Goal: Book appointment/travel/reservation

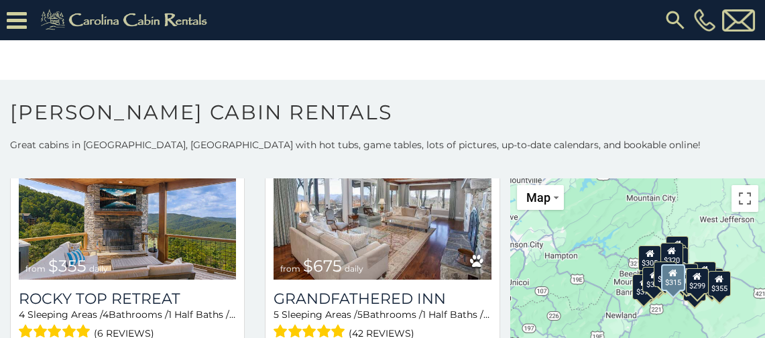
scroll to position [670, 0]
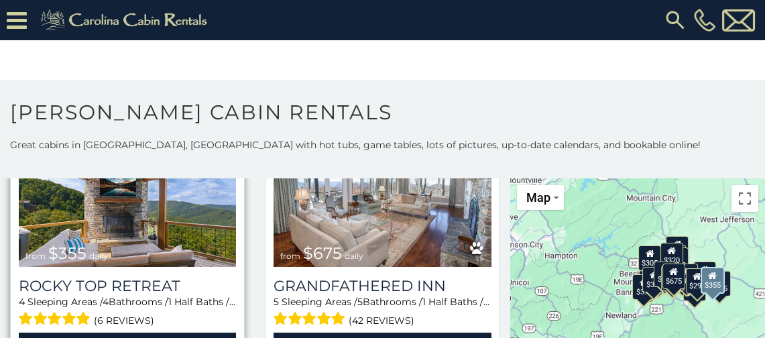
click at [196, 216] on img at bounding box center [127, 193] width 217 height 145
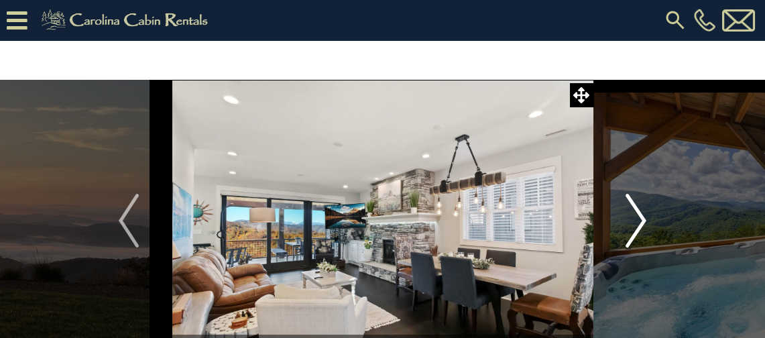
click at [635, 200] on img "Next" at bounding box center [636, 221] width 20 height 54
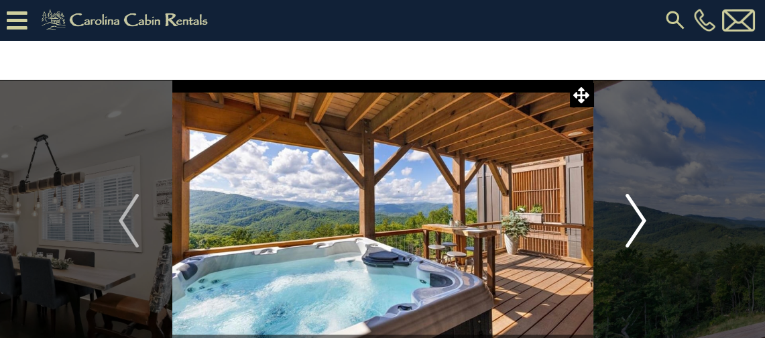
click at [635, 200] on img "Next" at bounding box center [636, 221] width 20 height 54
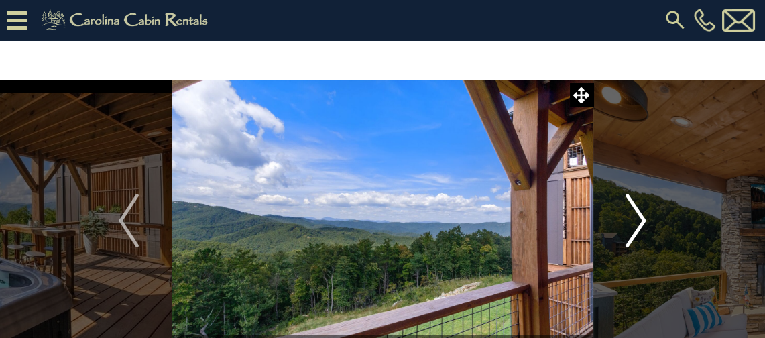
click at [635, 200] on img "Next" at bounding box center [636, 221] width 20 height 54
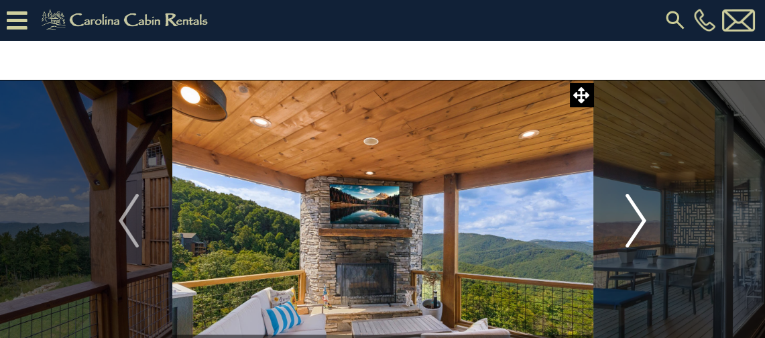
click at [635, 200] on img "Next" at bounding box center [636, 221] width 20 height 54
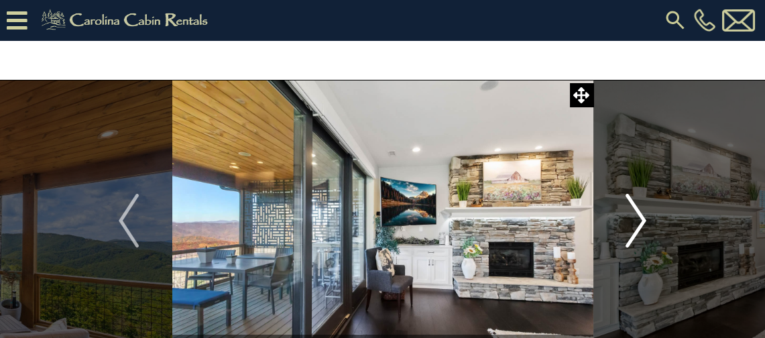
click at [635, 200] on img "Next" at bounding box center [636, 221] width 20 height 54
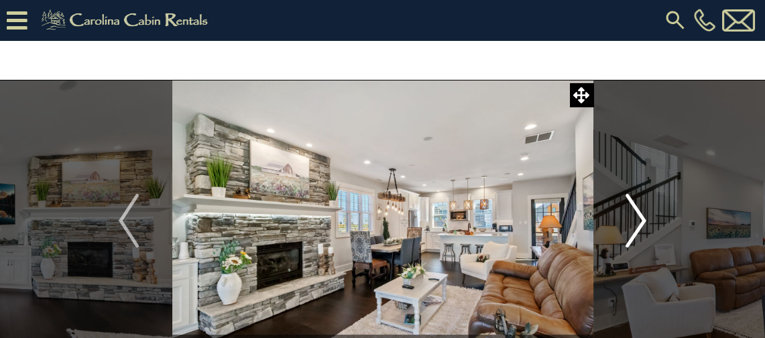
click at [635, 200] on img "Next" at bounding box center [636, 221] width 20 height 54
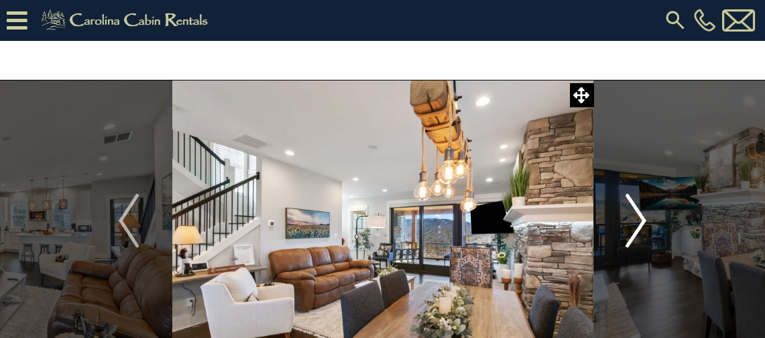
click at [635, 200] on img "Next" at bounding box center [636, 221] width 20 height 54
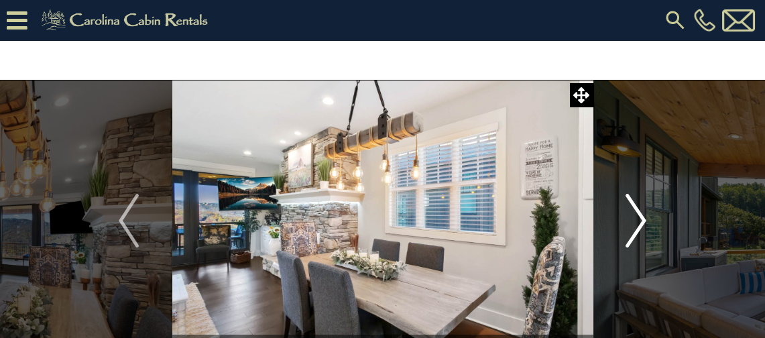
click at [635, 200] on img "Next" at bounding box center [636, 221] width 20 height 54
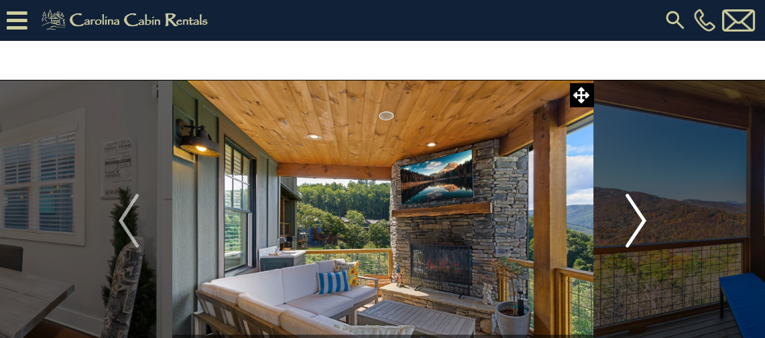
click at [635, 200] on img "Next" at bounding box center [636, 221] width 20 height 54
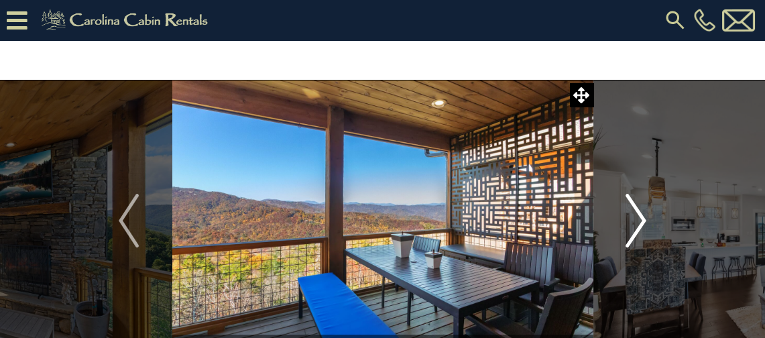
click at [635, 200] on img "Next" at bounding box center [636, 221] width 20 height 54
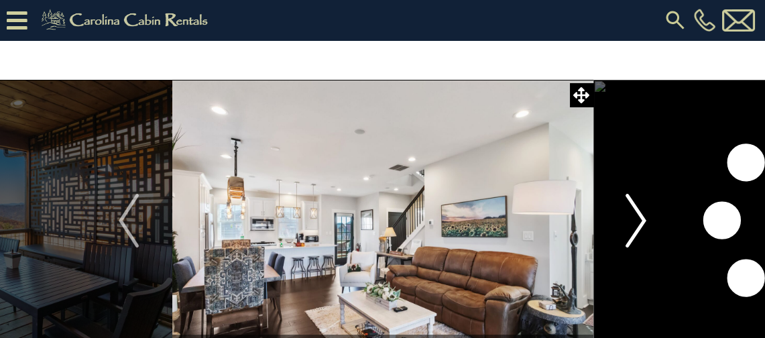
click at [635, 200] on img "Next" at bounding box center [636, 221] width 20 height 54
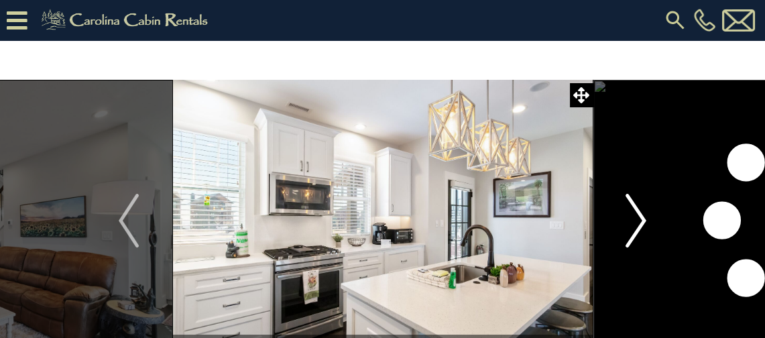
click at [635, 200] on img "Next" at bounding box center [636, 221] width 20 height 54
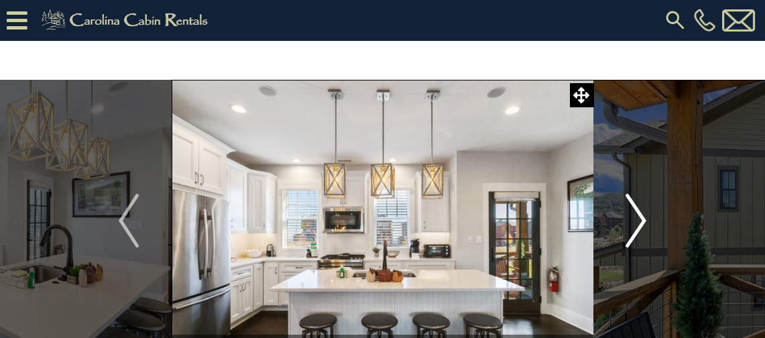
click at [635, 200] on img "Next" at bounding box center [636, 221] width 20 height 54
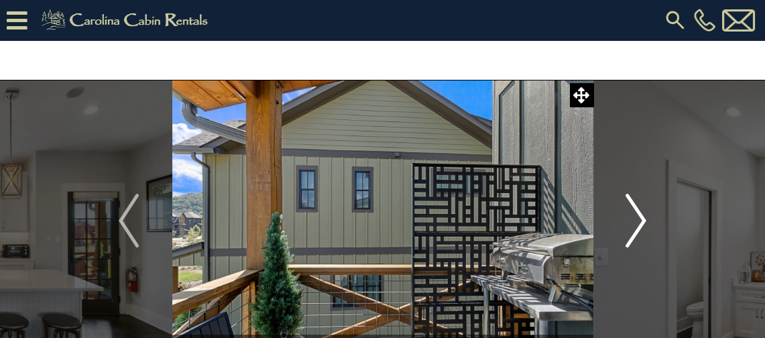
click at [635, 200] on img "Next" at bounding box center [636, 221] width 20 height 54
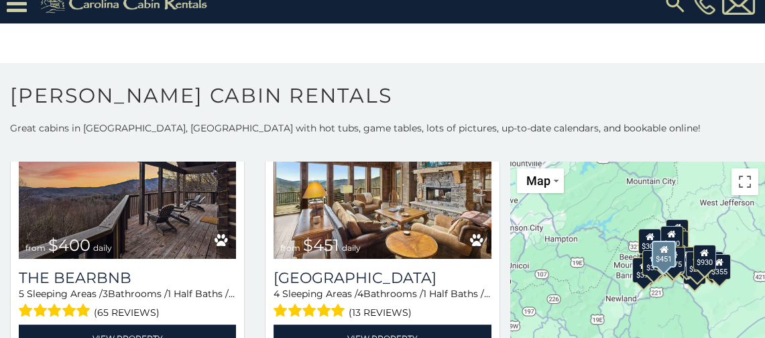
scroll to position [1139, 0]
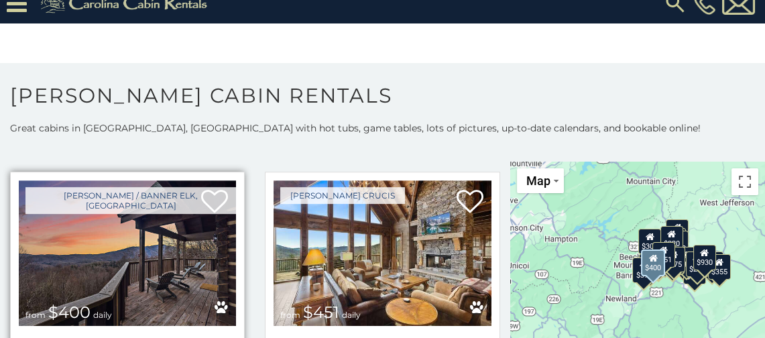
click at [145, 214] on img at bounding box center [127, 252] width 217 height 145
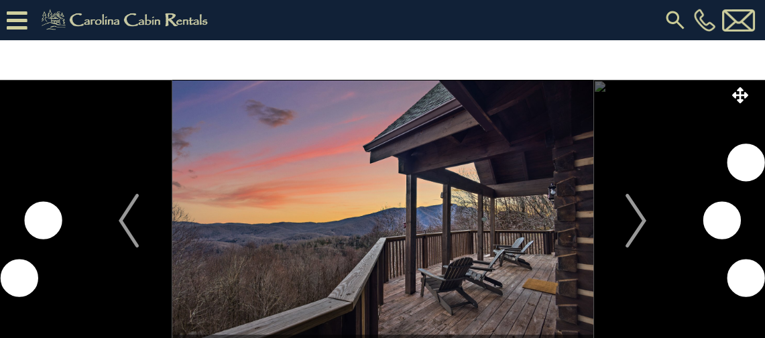
scroll to position [67, 0]
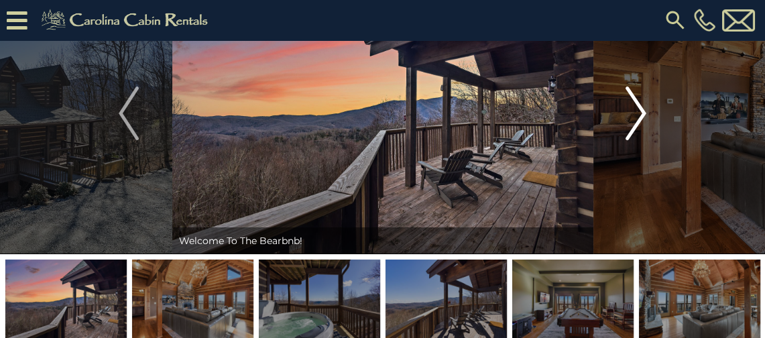
click at [641, 106] on img "Next" at bounding box center [636, 113] width 20 height 54
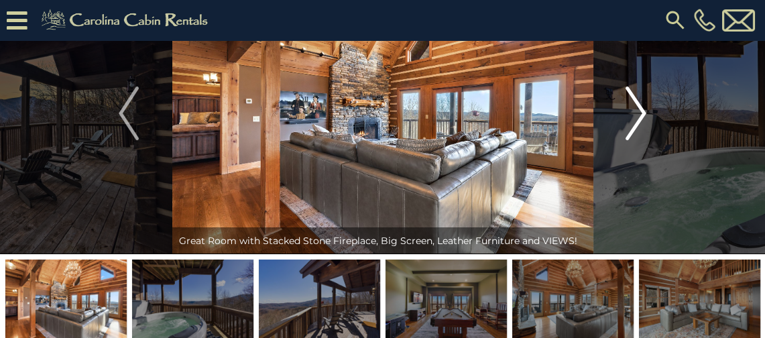
click at [641, 106] on img "Next" at bounding box center [636, 113] width 20 height 54
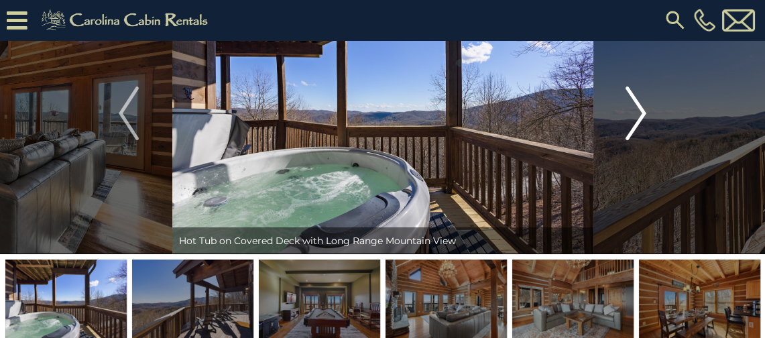
click at [641, 106] on img "Next" at bounding box center [636, 113] width 20 height 54
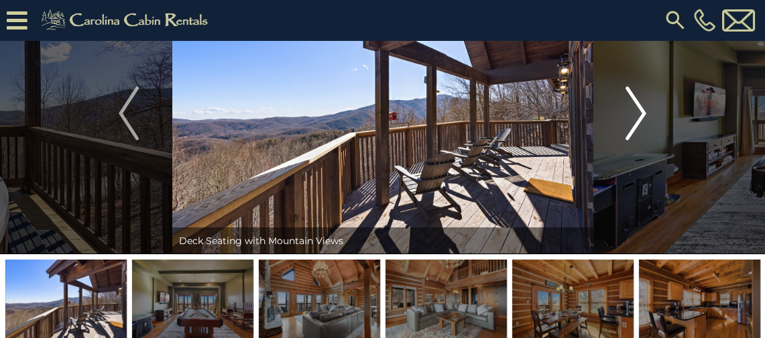
click at [641, 106] on img "Next" at bounding box center [636, 113] width 20 height 54
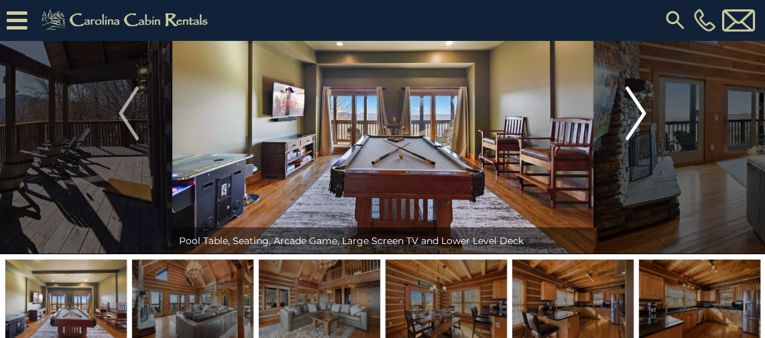
click at [641, 106] on img "Next" at bounding box center [636, 113] width 20 height 54
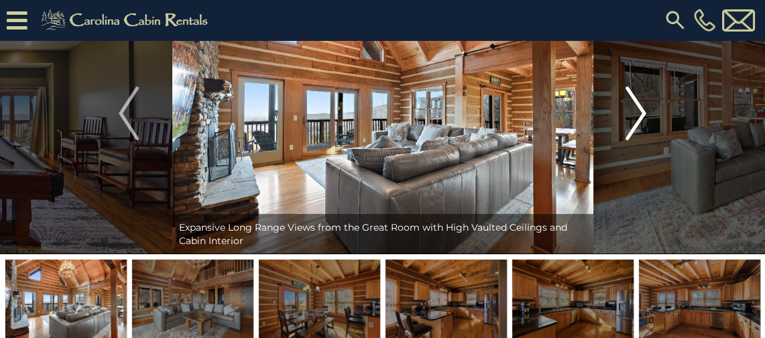
click at [641, 106] on img "Next" at bounding box center [636, 113] width 20 height 54
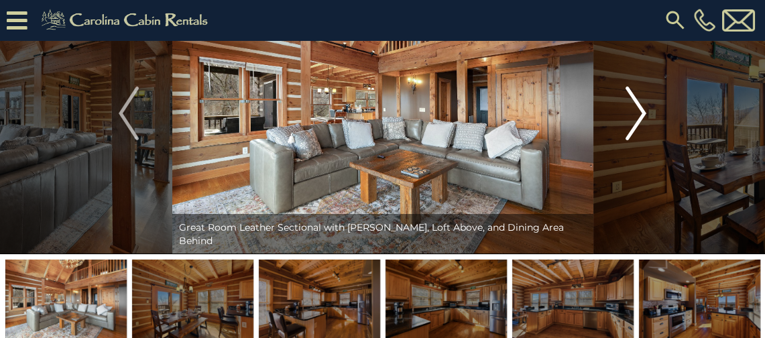
click at [641, 106] on img "Next" at bounding box center [636, 113] width 20 height 54
